Goal: Transaction & Acquisition: Purchase product/service

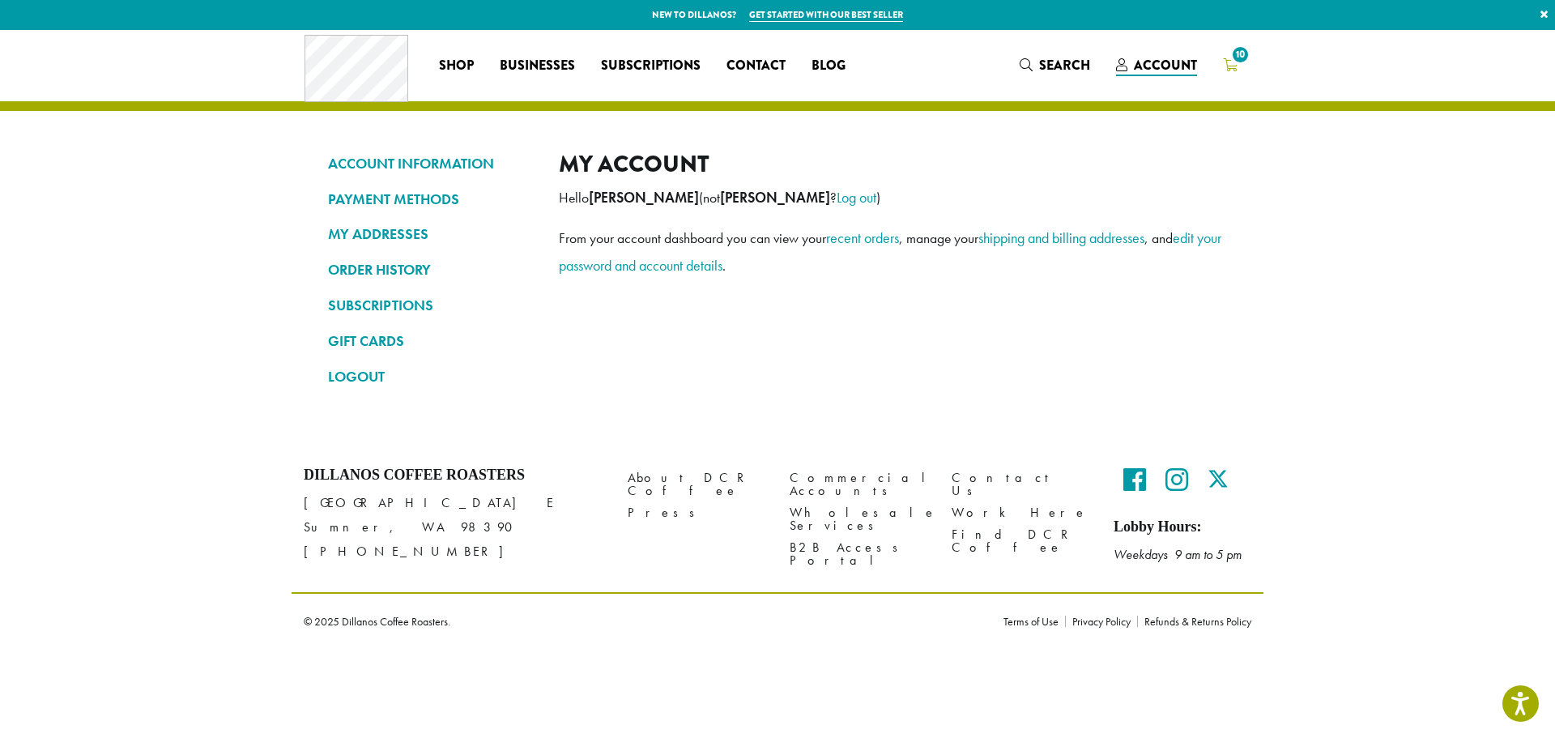
click at [1231, 57] on span "10" at bounding box center [1240, 55] width 22 height 22
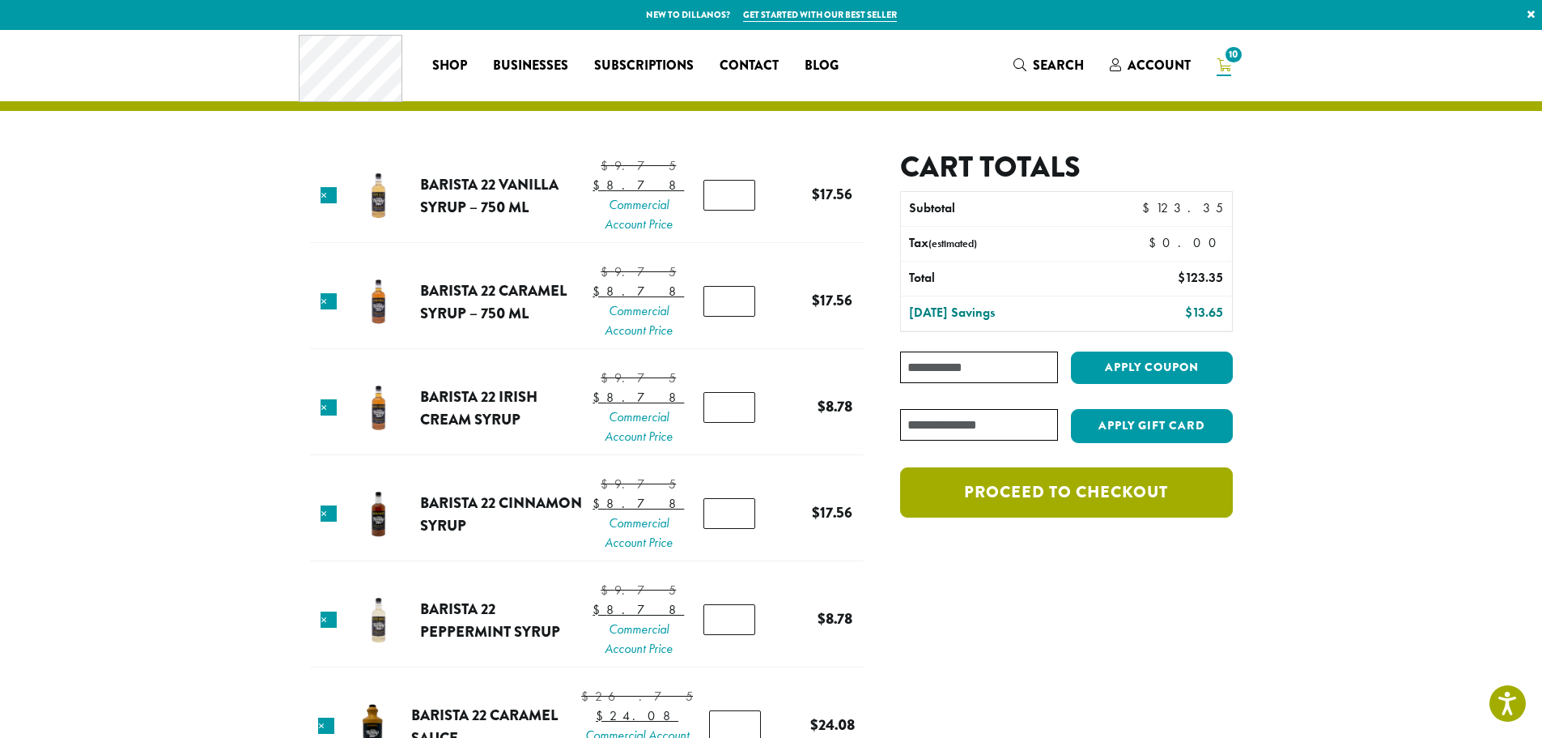
click at [1094, 487] on link "Proceed to checkout" at bounding box center [1066, 492] width 332 height 50
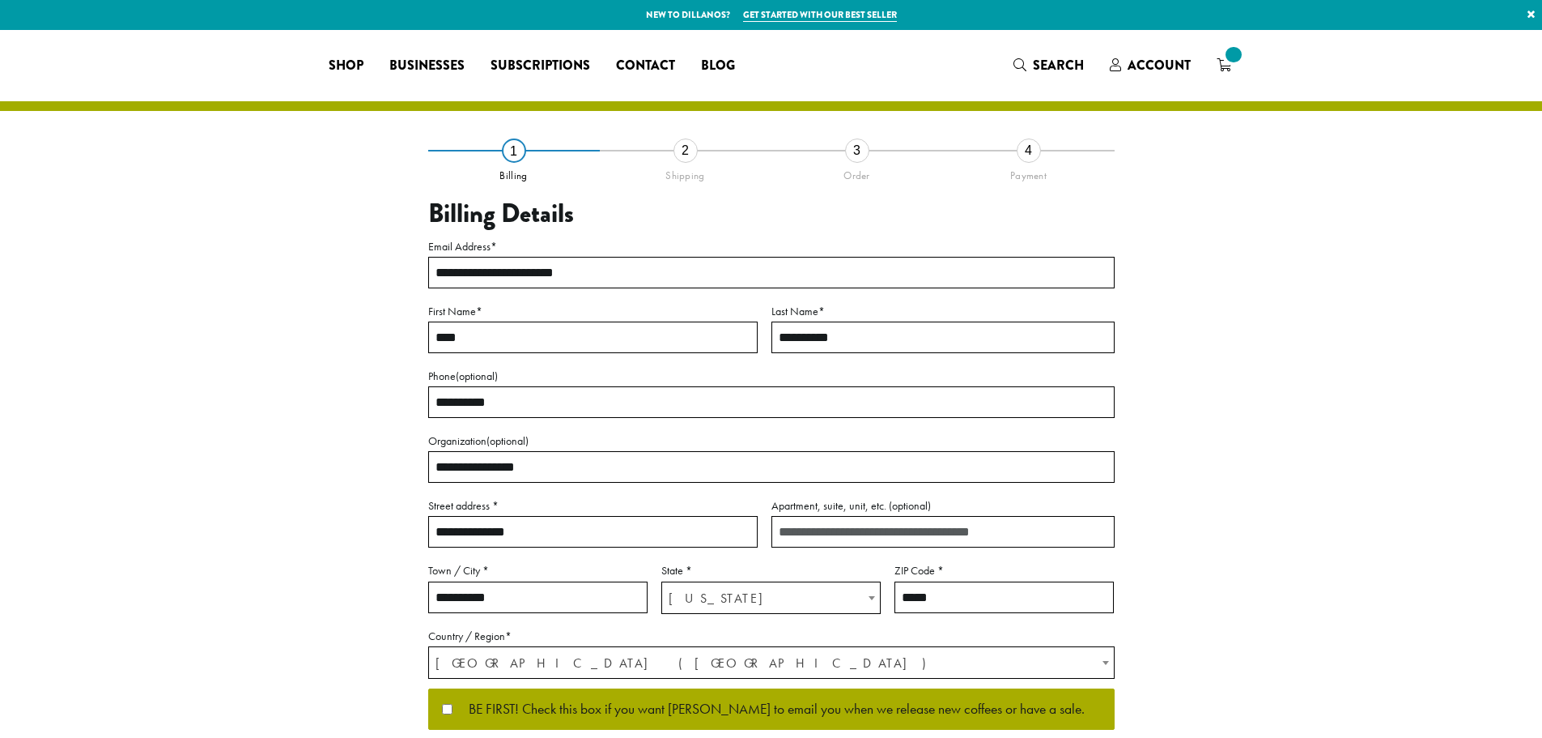
select select "**"
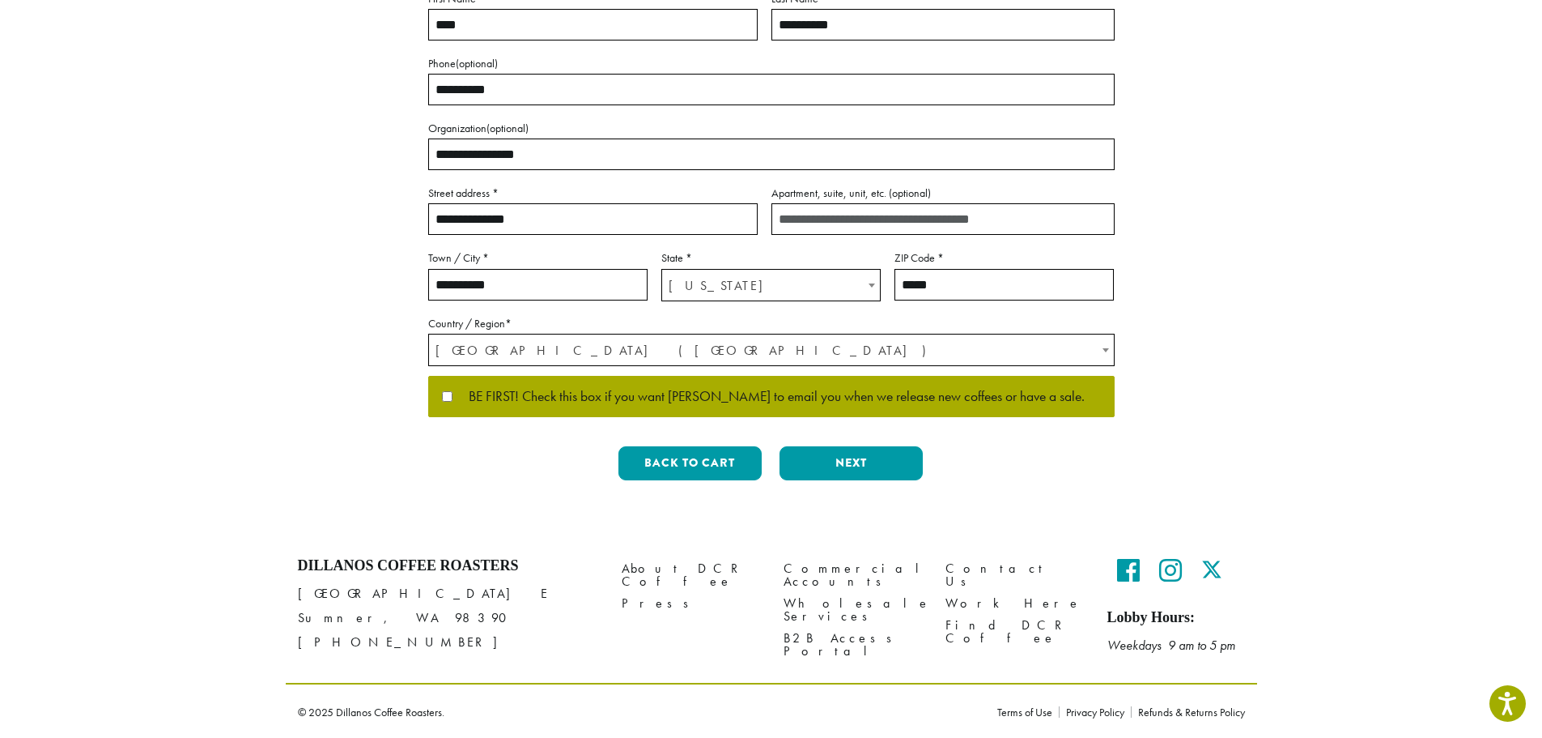
scroll to position [314, 0]
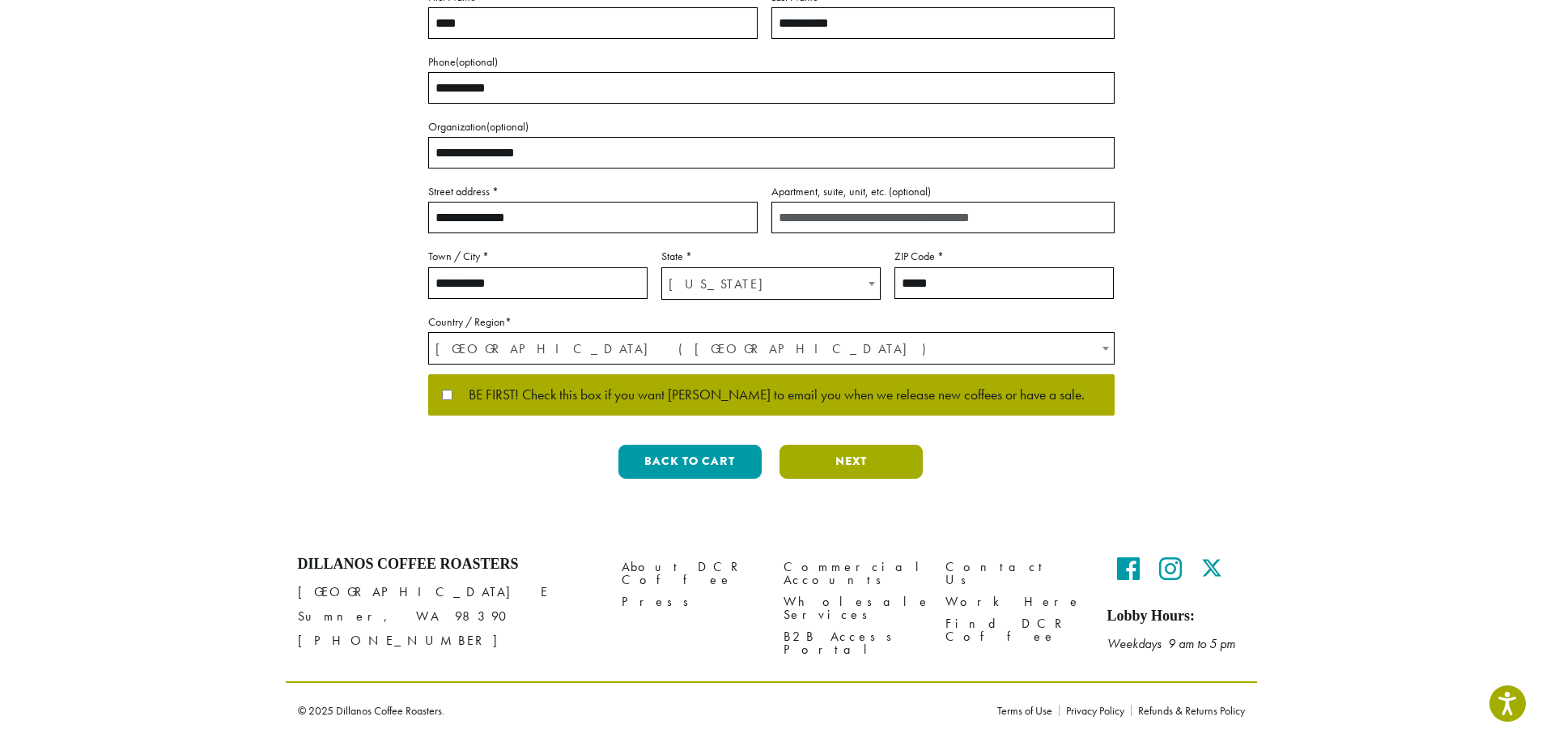
click at [840, 460] on button "Next" at bounding box center [851, 462] width 143 height 34
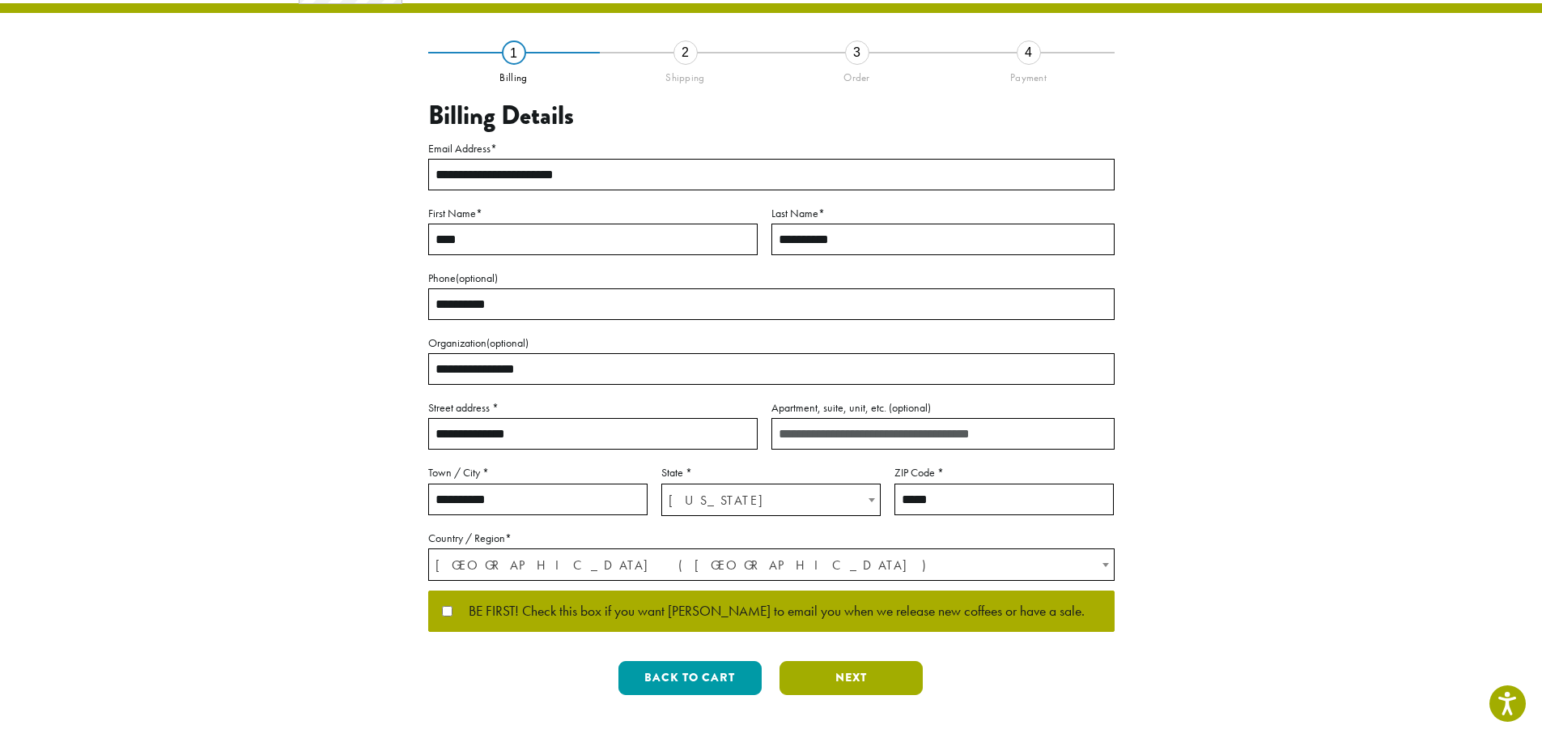
scroll to position [0, 0]
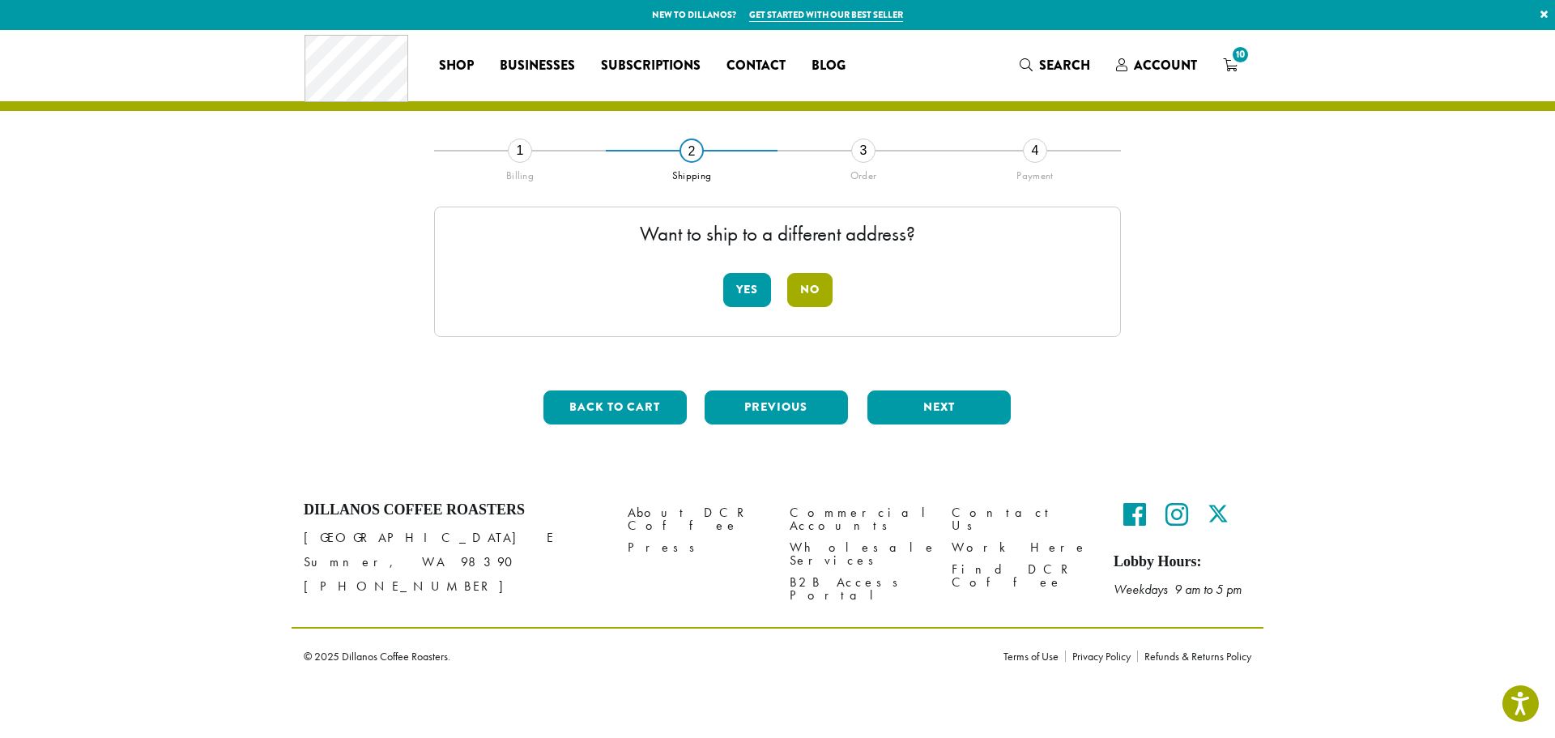
click at [804, 292] on button "No" at bounding box center [809, 290] width 45 height 34
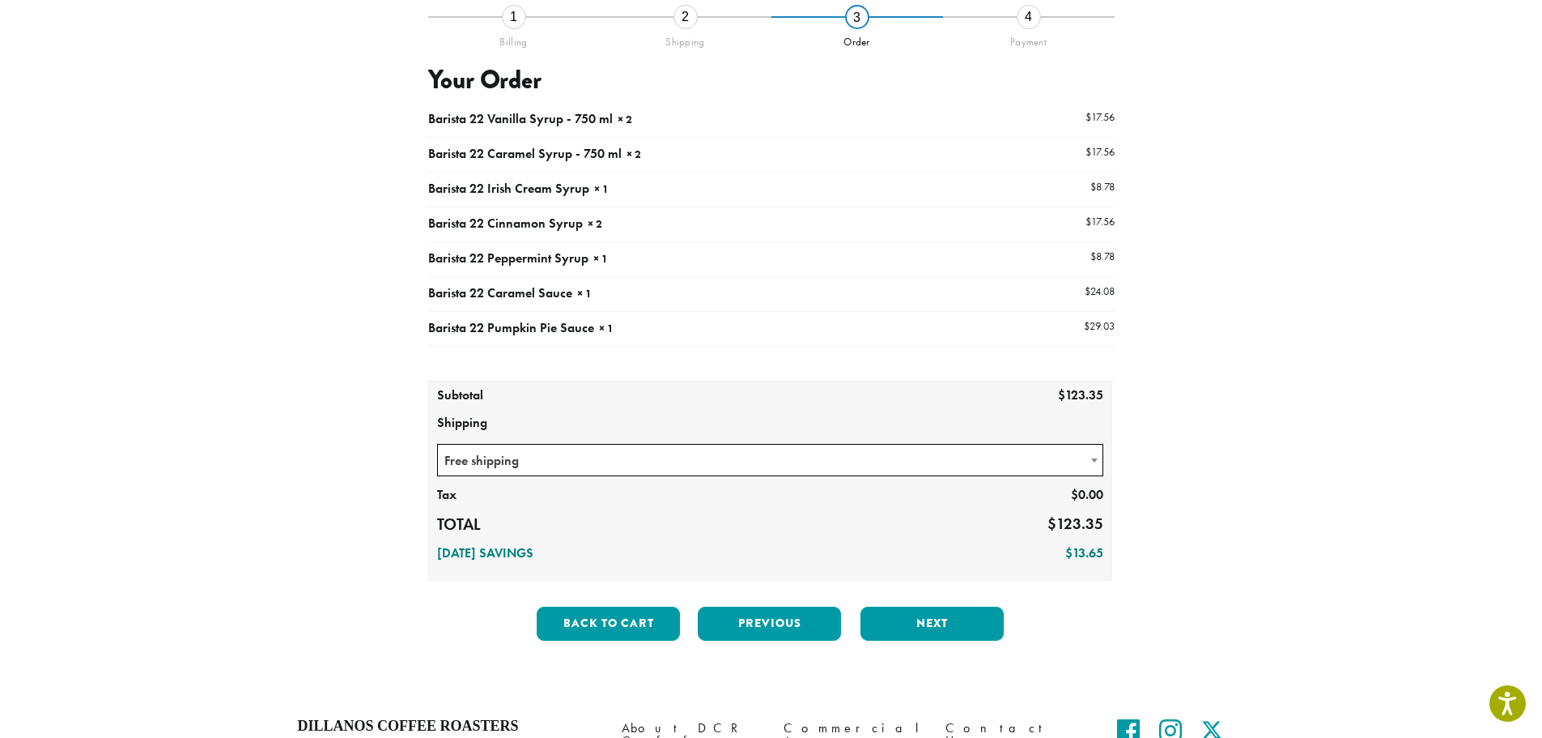
scroll to position [162, 0]
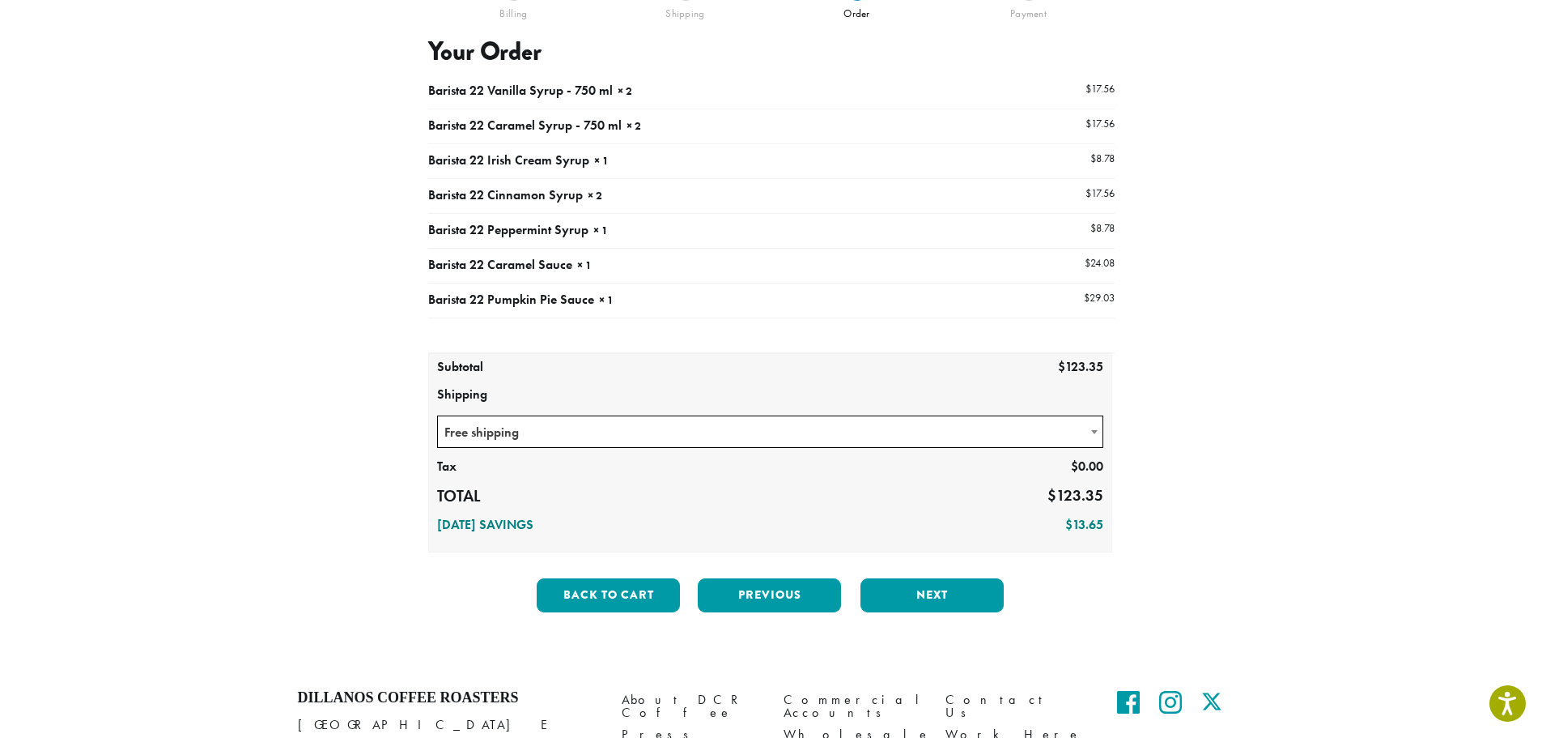
click at [527, 438] on span "Free shipping" at bounding box center [771, 432] width 666 height 32
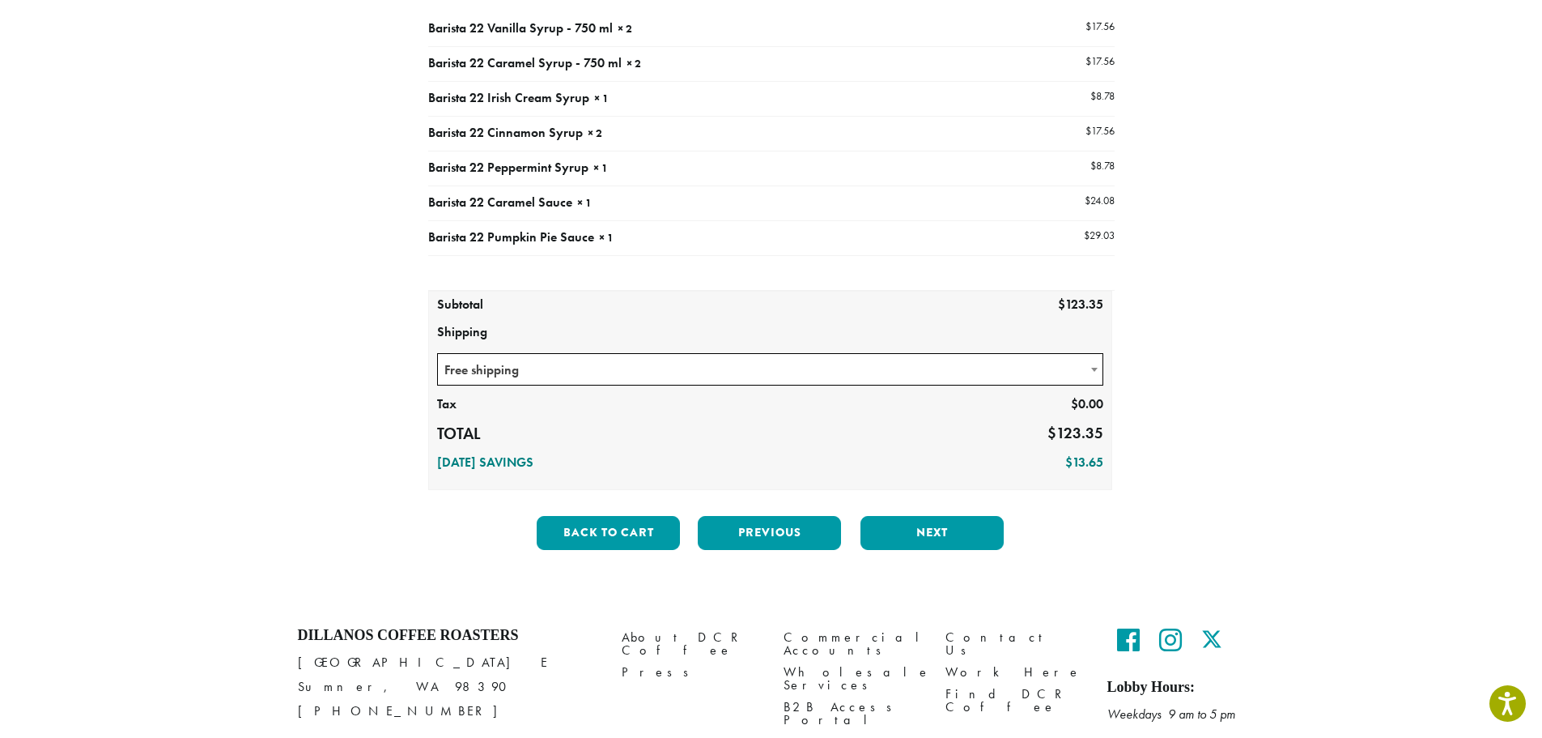
scroll to position [243, 0]
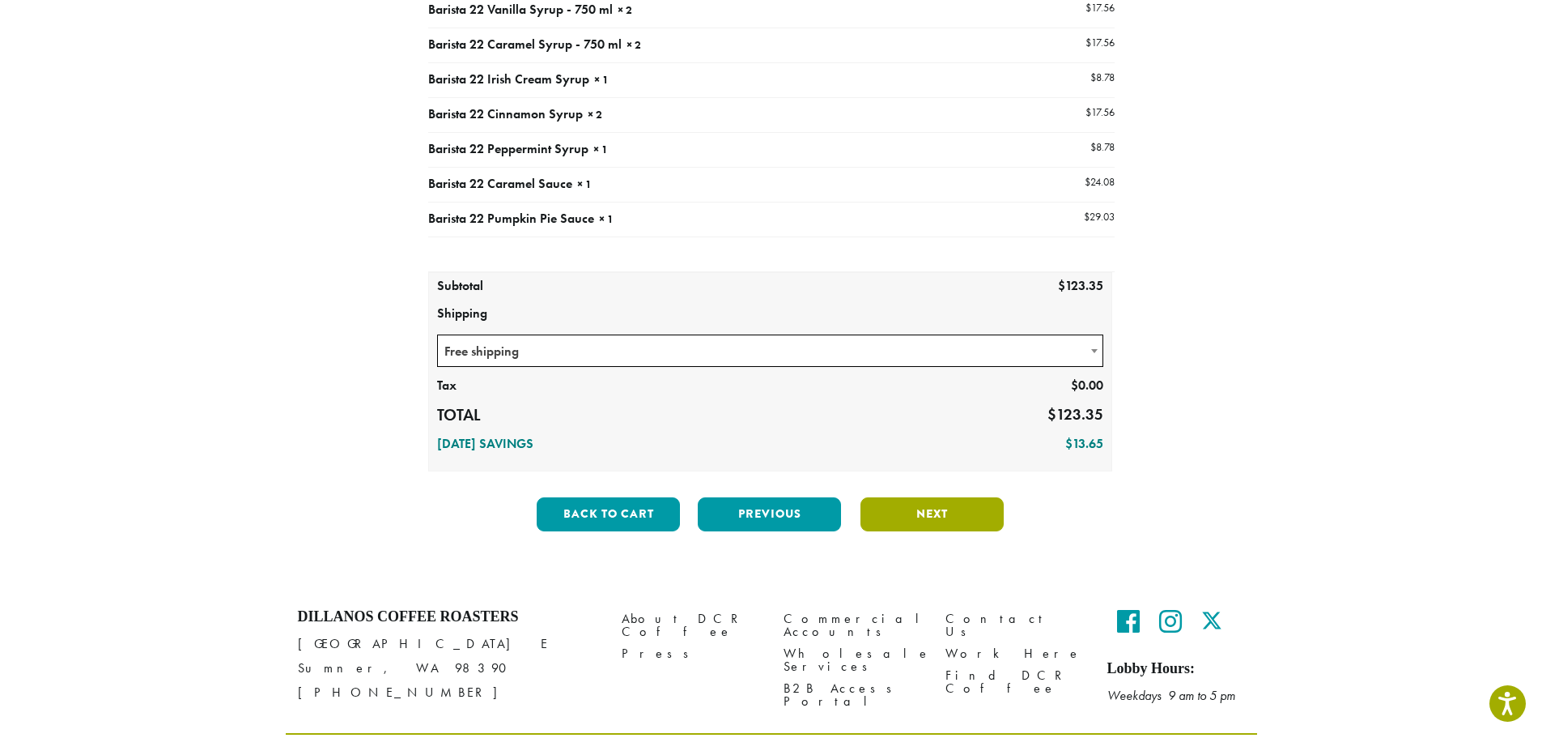
click at [899, 507] on button "Next" at bounding box center [932, 514] width 143 height 34
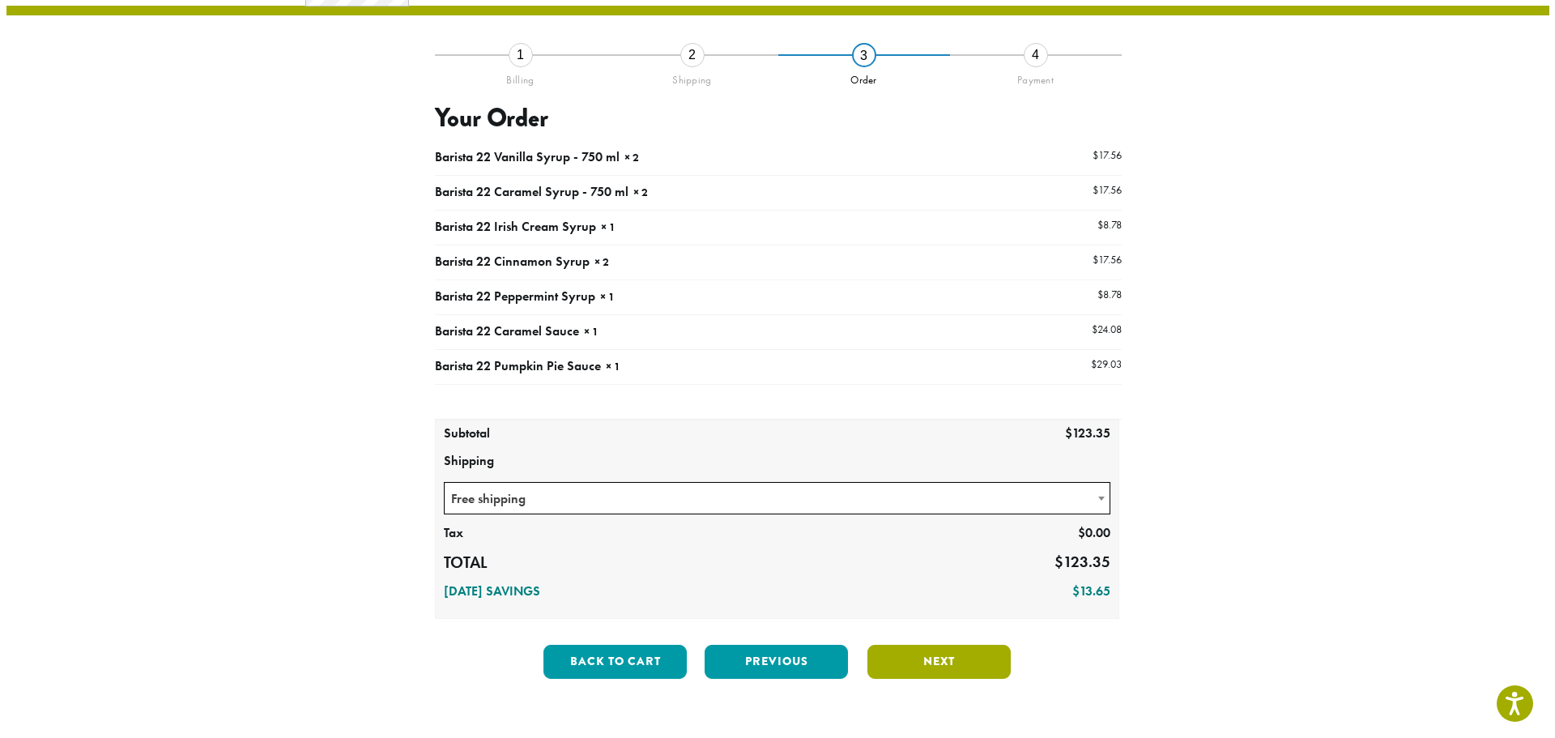
scroll to position [93, 0]
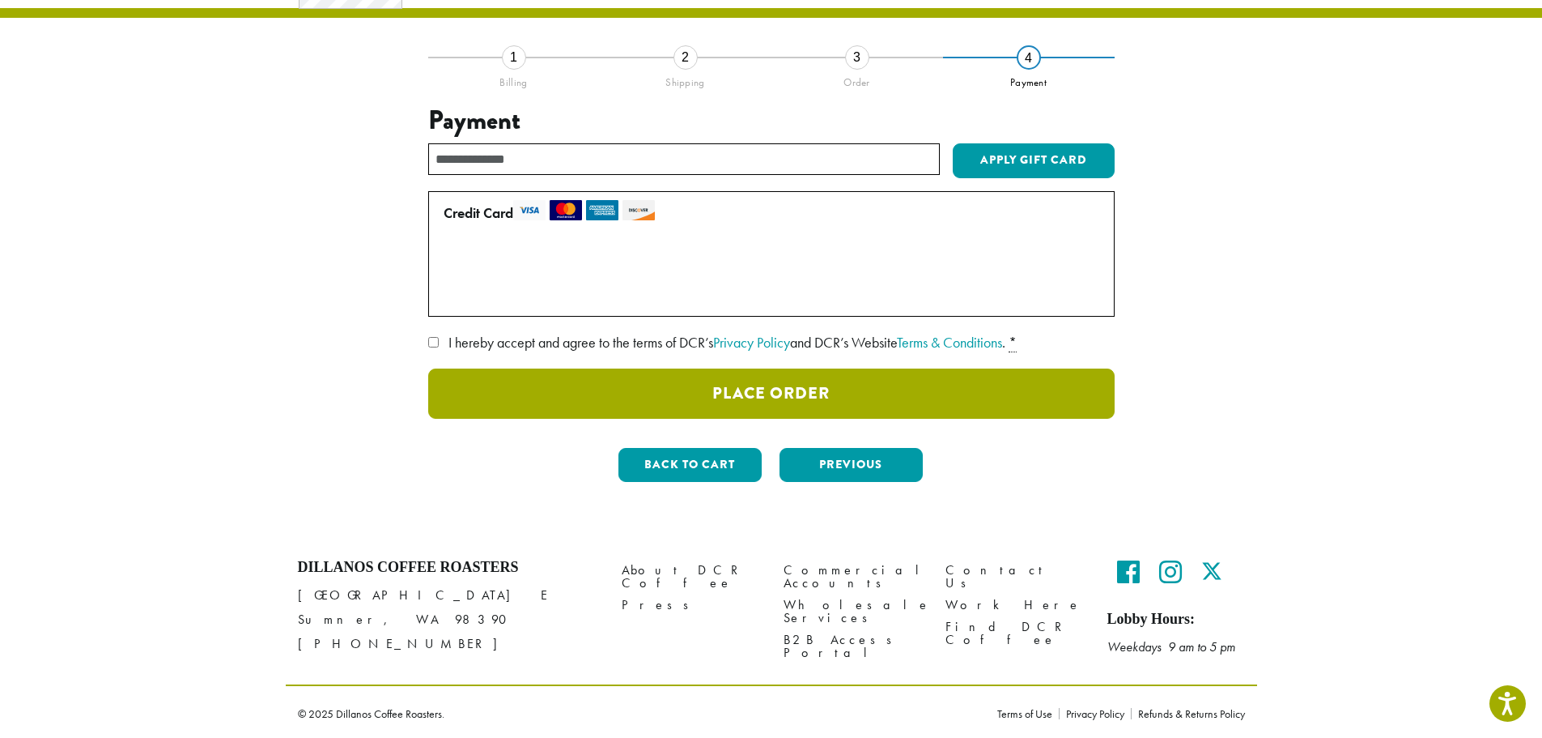
click at [766, 389] on button "Place Order" at bounding box center [771, 393] width 687 height 50
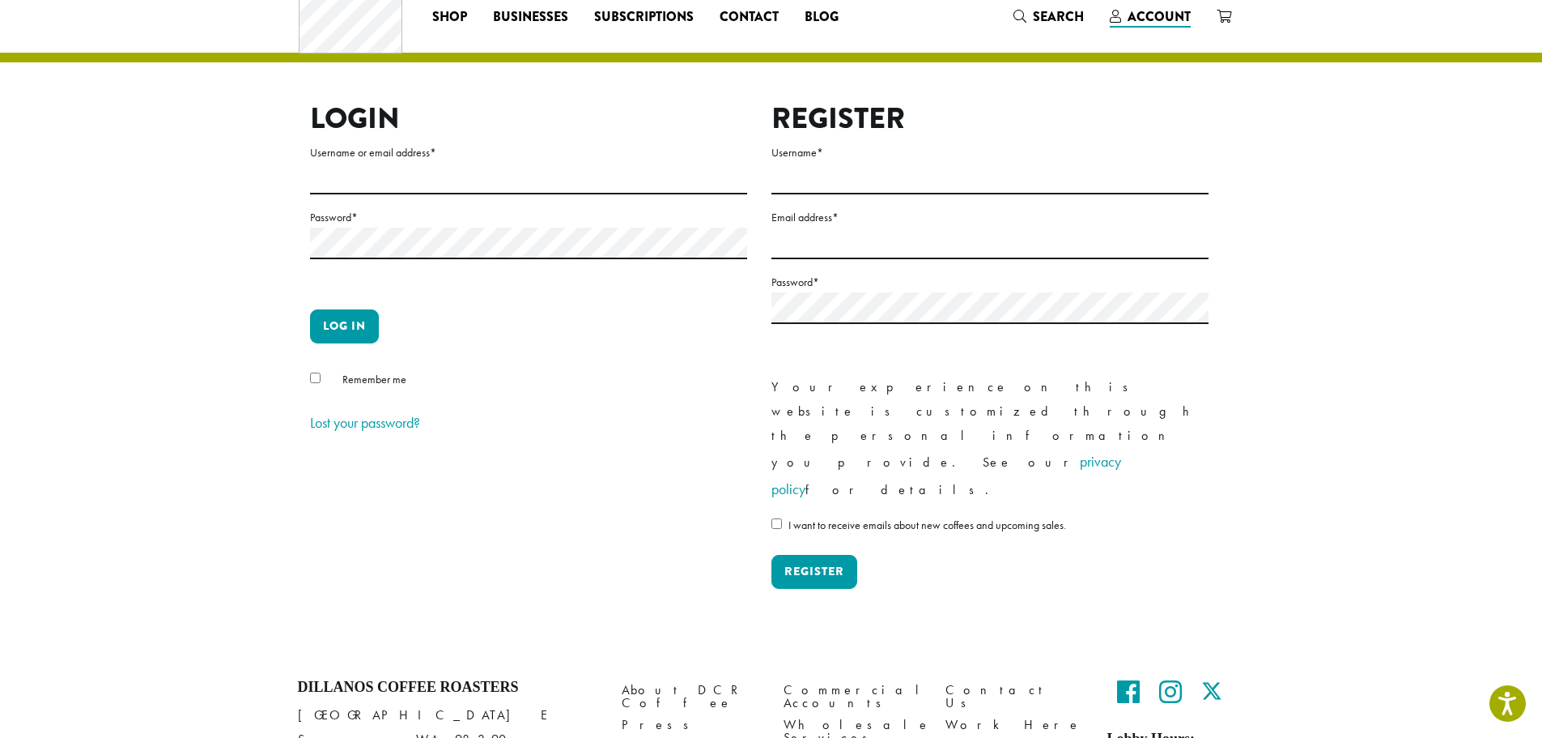
scroll to position [96, 0]
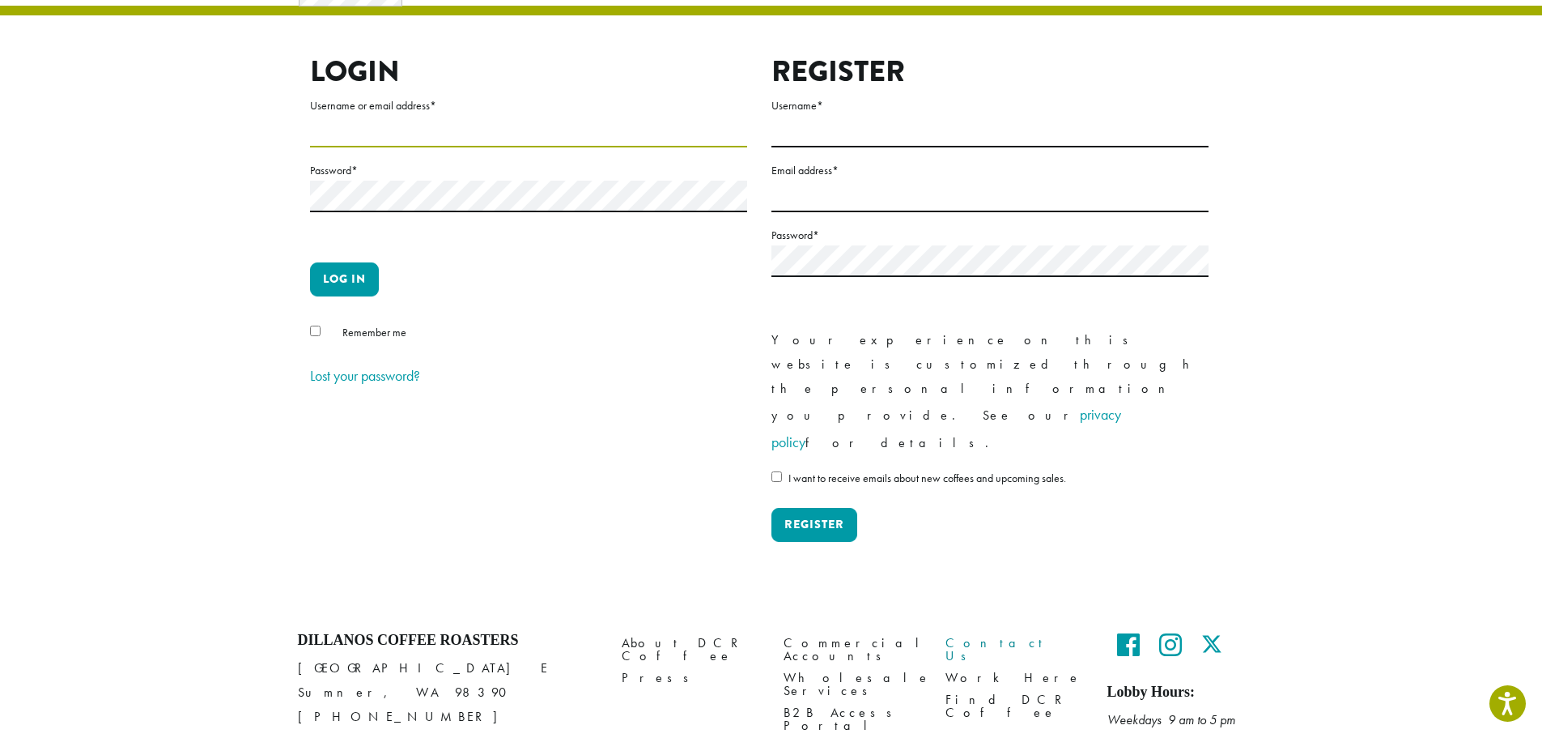
type input "**********"
click at [970, 632] on link "Contact Us" at bounding box center [1015, 649] width 138 height 35
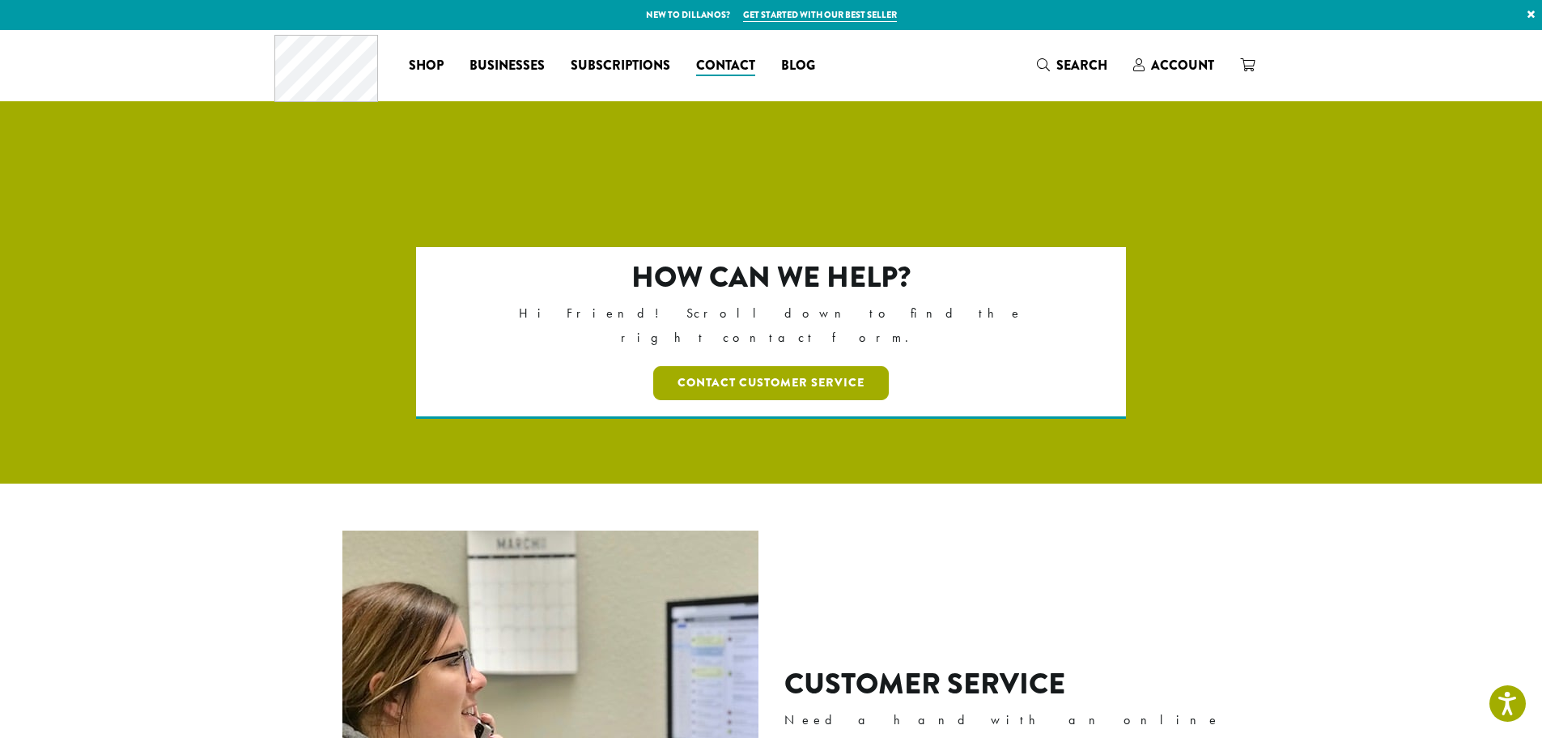
click at [759, 366] on link "Contact Customer Service" at bounding box center [771, 383] width 236 height 34
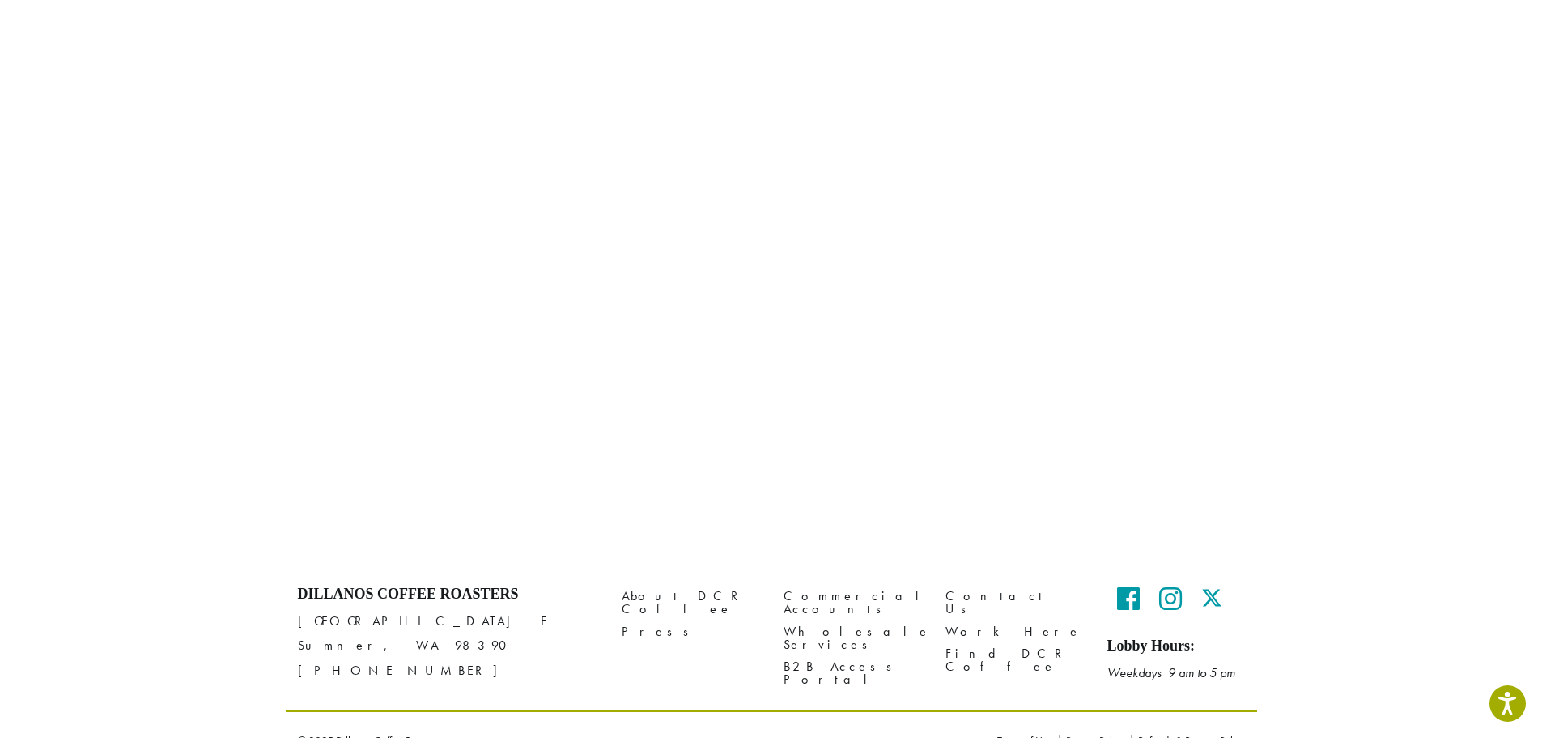
scroll to position [117, 0]
